Goal: Task Accomplishment & Management: Use online tool/utility

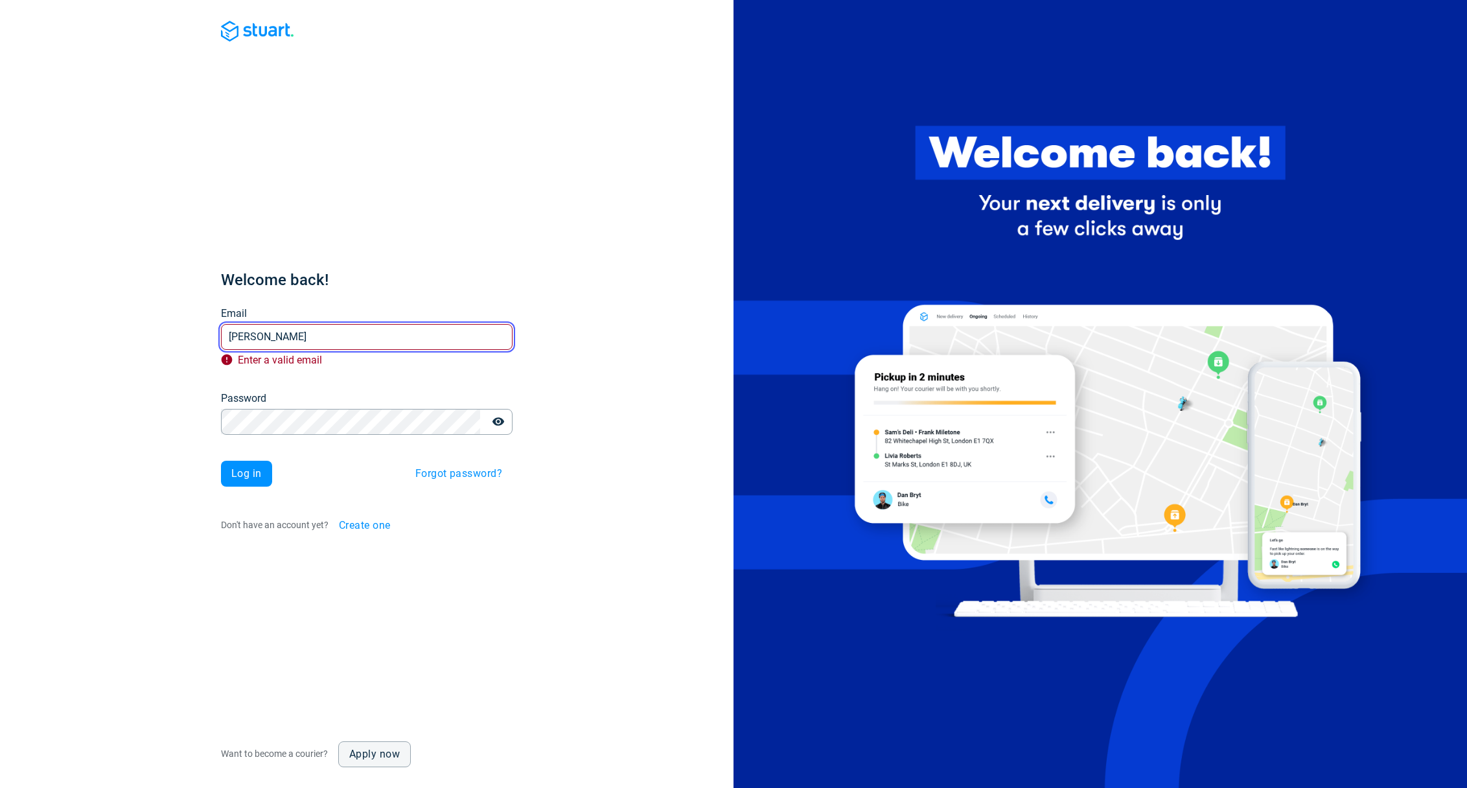
drag, startPoint x: 331, startPoint y: 333, endPoint x: 169, endPoint y: 334, distance: 162.0
click at [170, 334] on div "Welcome back! Email [PERSON_NAME] Email Enter a valid email Password Password L…" at bounding box center [366, 394] width 733 height 788
paste input "[EMAIL_ADDRESS][DOMAIN_NAME]"
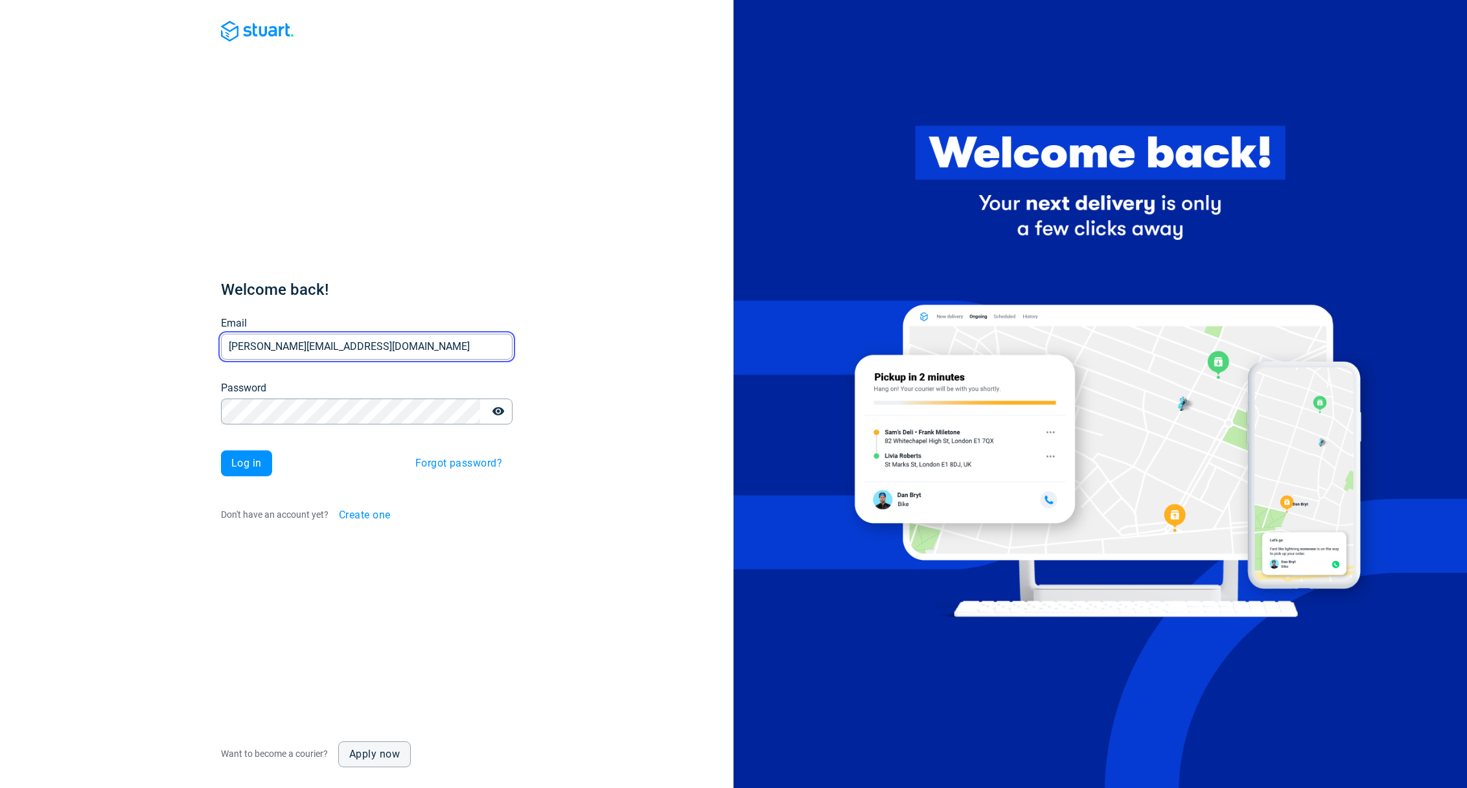
type input "[PERSON_NAME][EMAIL_ADDRESS][DOMAIN_NAME]"
click at [243, 468] on span "Log in" at bounding box center [246, 463] width 30 height 10
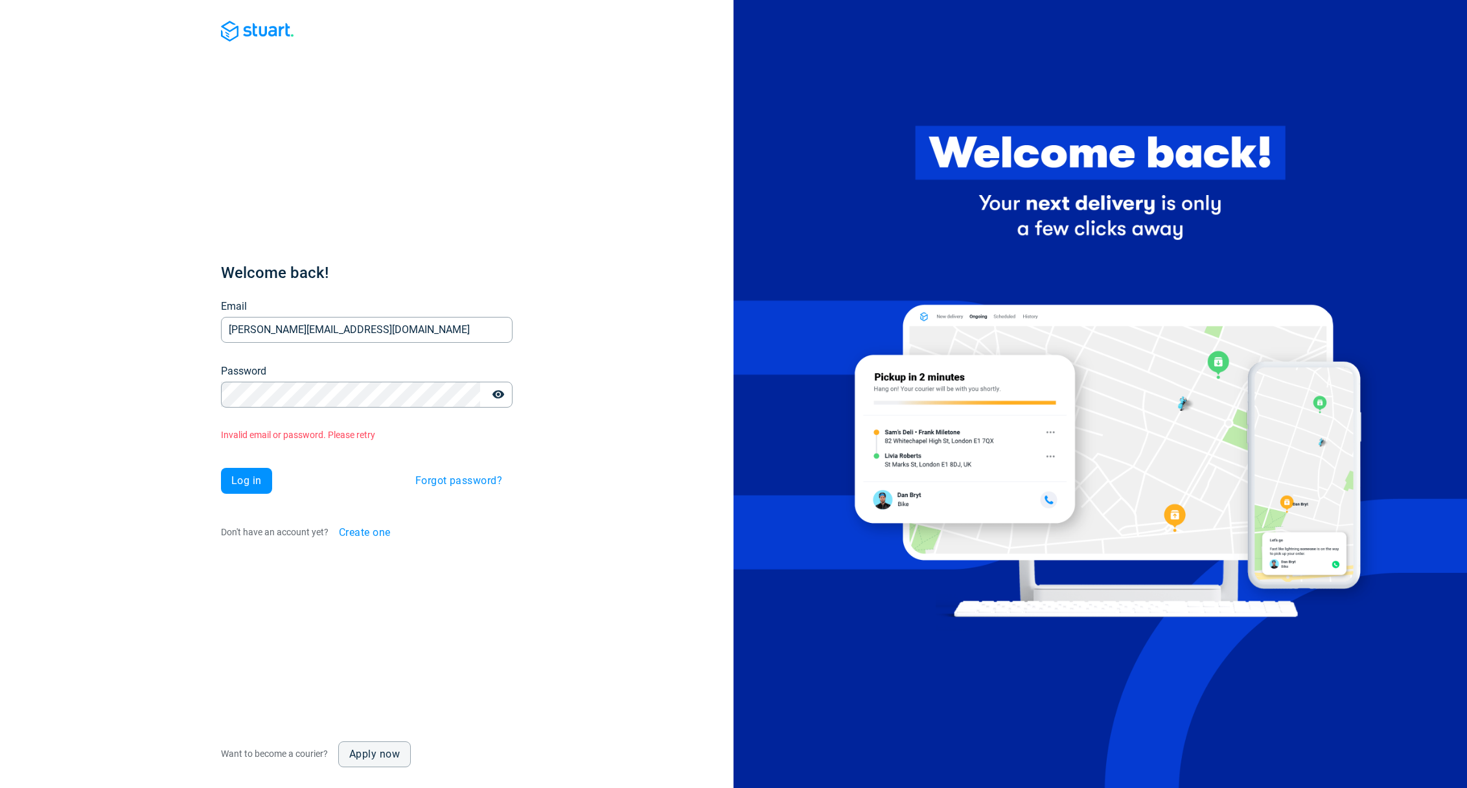
click at [249, 481] on span "Log in" at bounding box center [246, 481] width 30 height 10
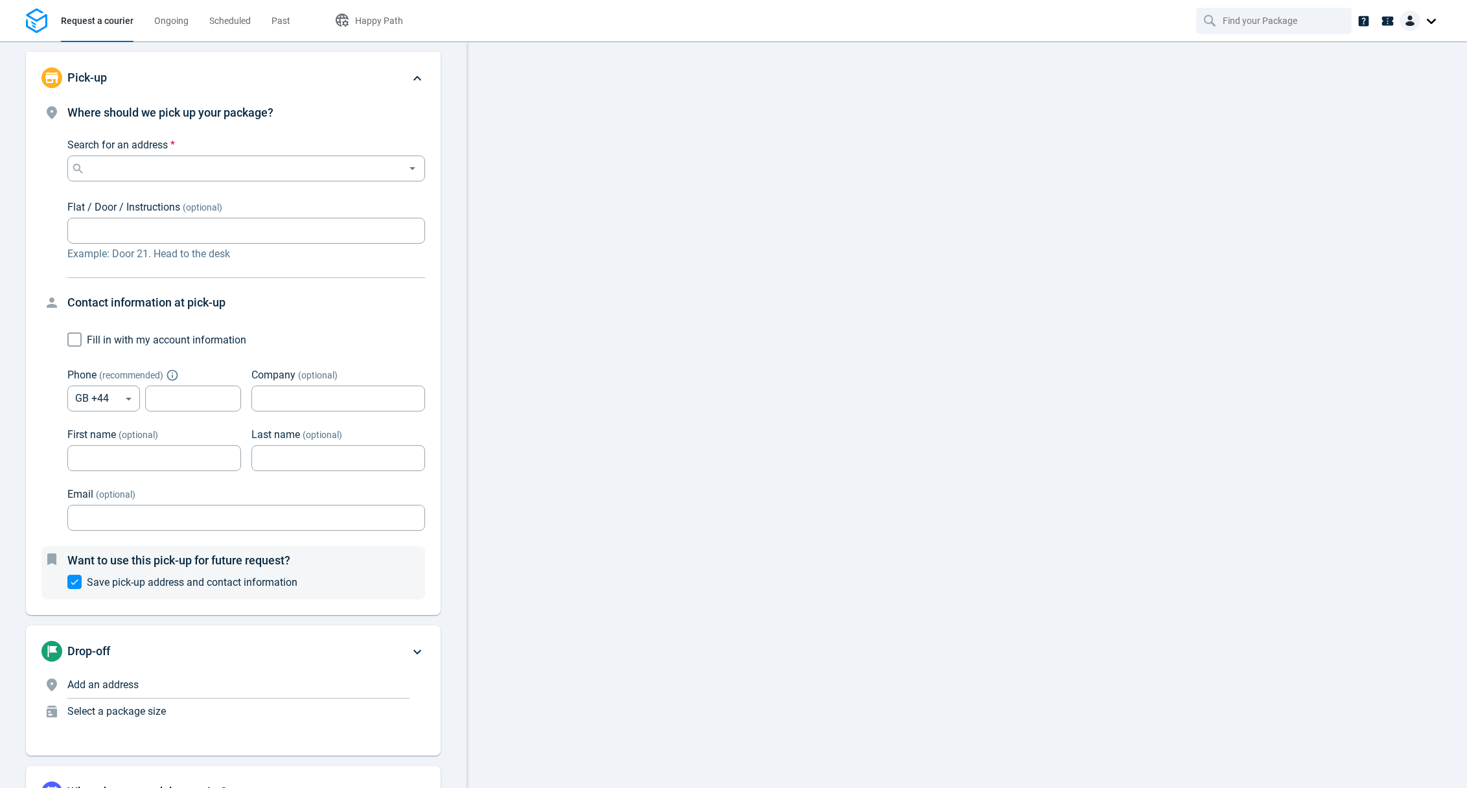
type input "[STREET_ADDRESS]"
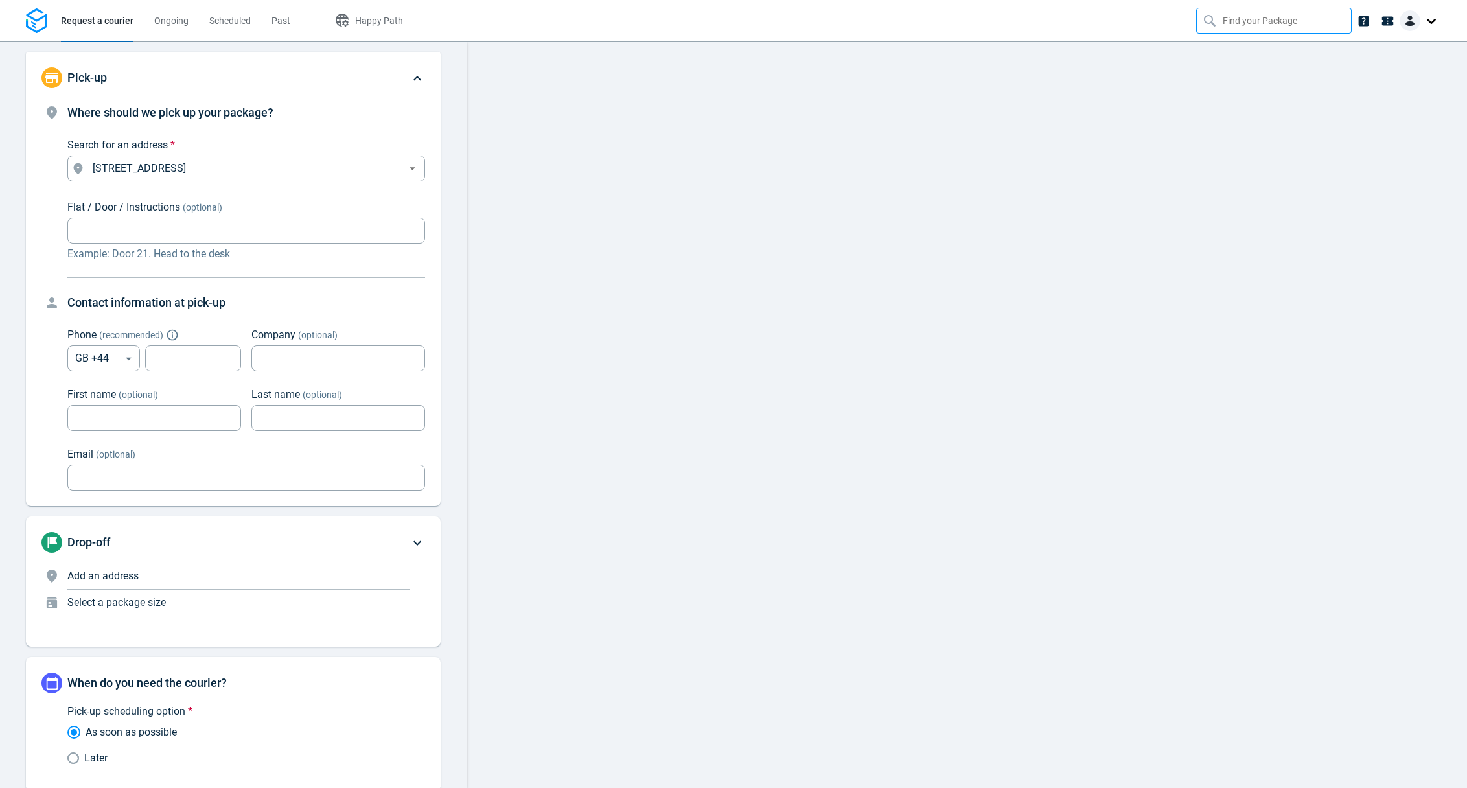
click at [1240, 28] on input "text" at bounding box center [1275, 20] width 105 height 25
type input "bar"
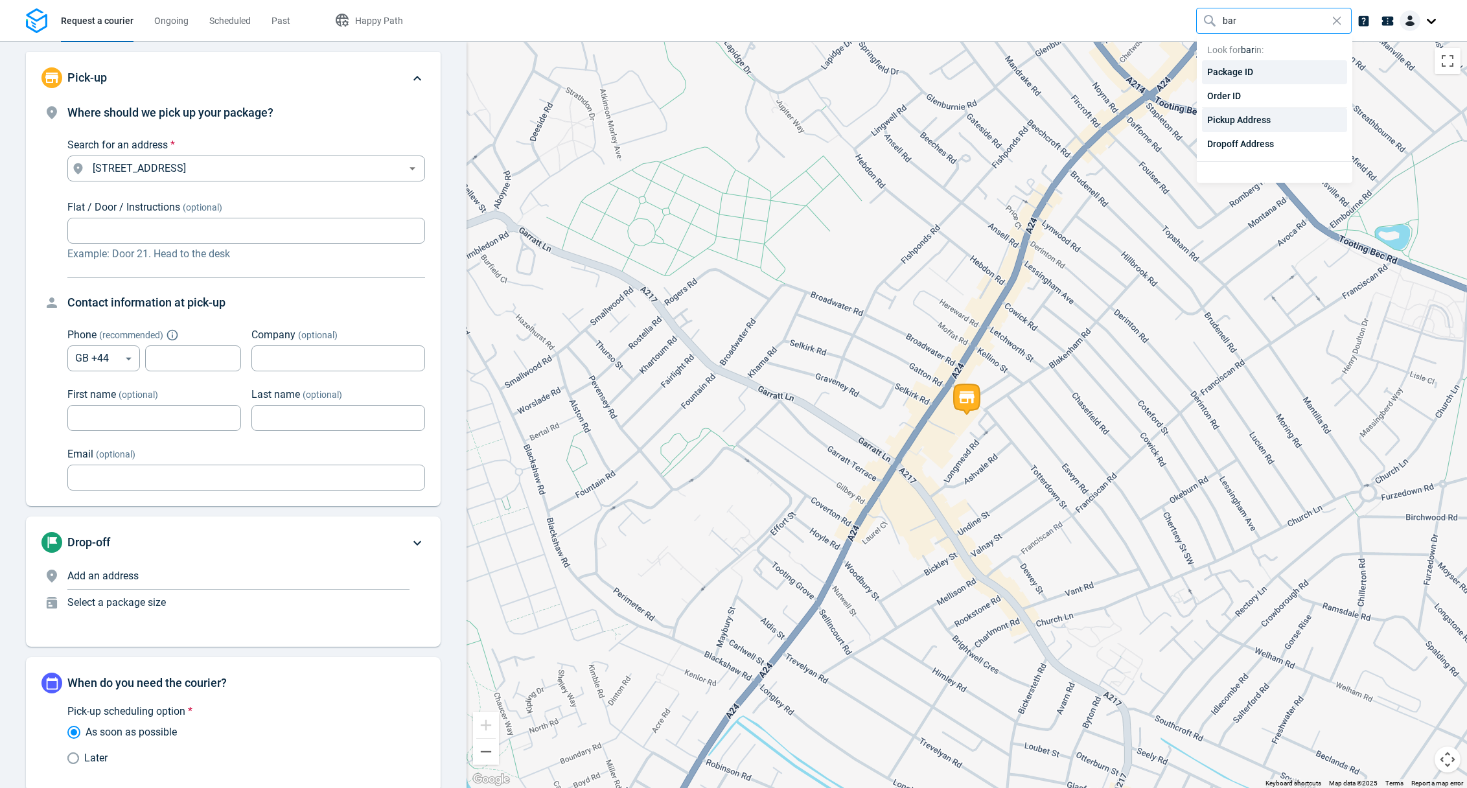
click at [1226, 117] on div "Pickup Address" at bounding box center [1274, 120] width 145 height 24
